Goal: Navigation & Orientation: Find specific page/section

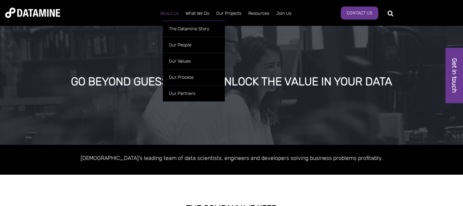
click at [174, 12] on link "About Us" at bounding box center [169, 13] width 25 height 18
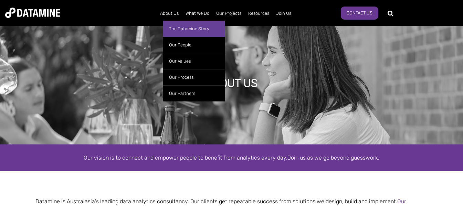
click at [178, 27] on link "The Datamine Story" at bounding box center [194, 29] width 62 height 16
